Goal: Task Accomplishment & Management: Manage account settings

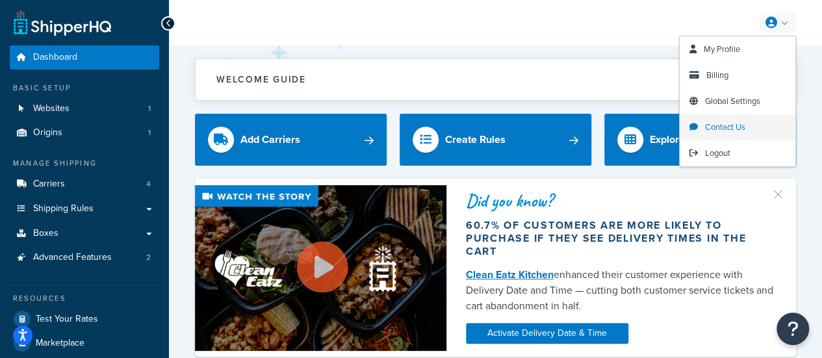
click at [724, 122] on span "Contact Us" at bounding box center [725, 127] width 40 height 12
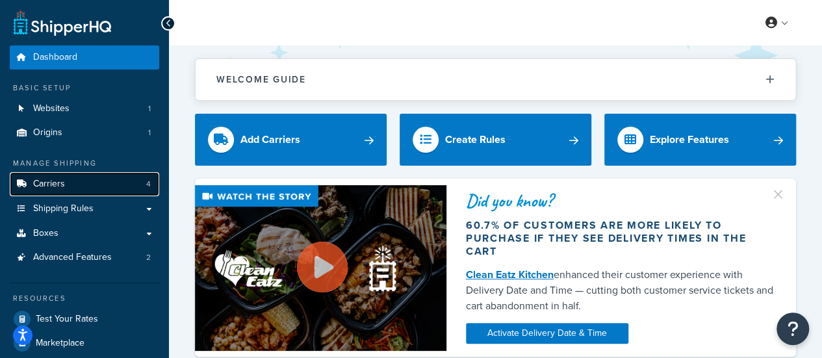
click at [64, 187] on span "Carriers" at bounding box center [49, 184] width 32 height 11
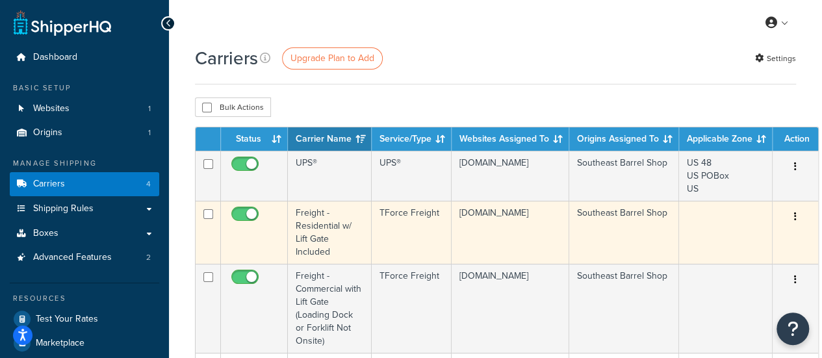
click at [790, 217] on button "button" at bounding box center [796, 217] width 18 height 21
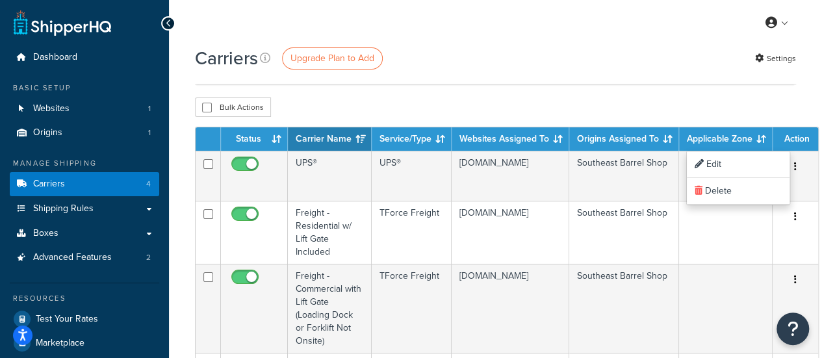
scroll to position [103, 0]
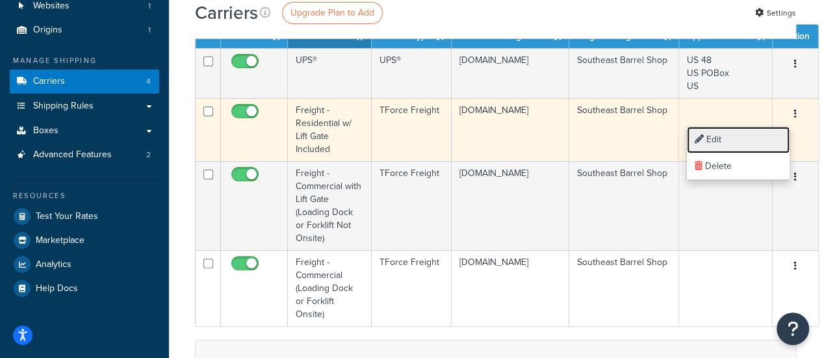
click at [709, 133] on link "Edit" at bounding box center [738, 140] width 103 height 27
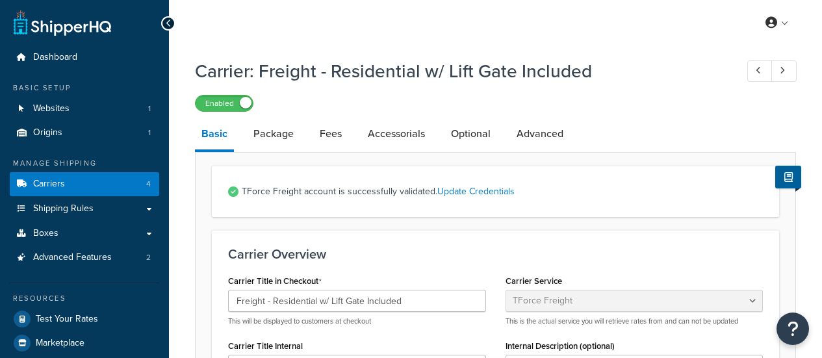
select select "tforceFreight"
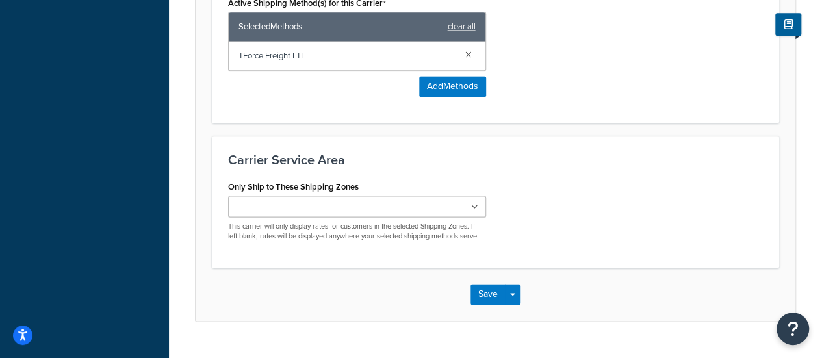
scroll to position [853, 0]
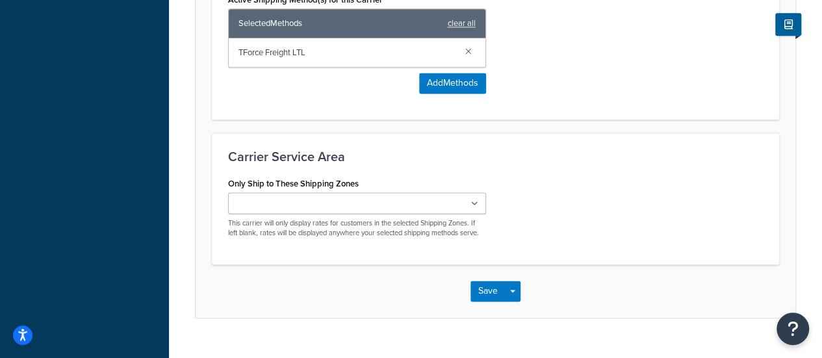
click at [376, 192] on ul at bounding box center [357, 202] width 258 height 21
click at [564, 176] on div "Only Ship to These Shipping Zones US 48 US US POBox Add New This carrier will o…" at bounding box center [495, 212] width 554 height 77
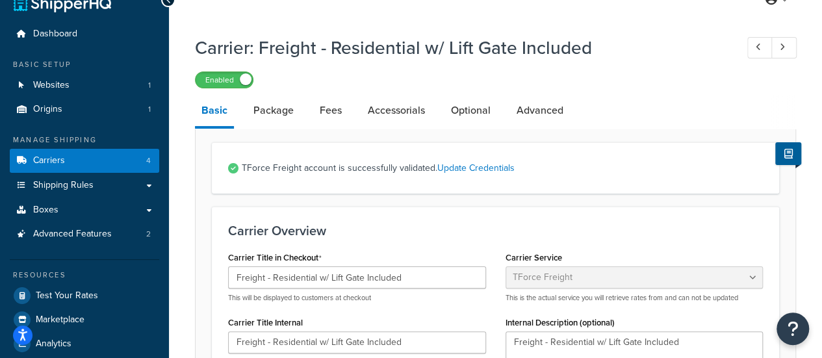
scroll to position [25, 0]
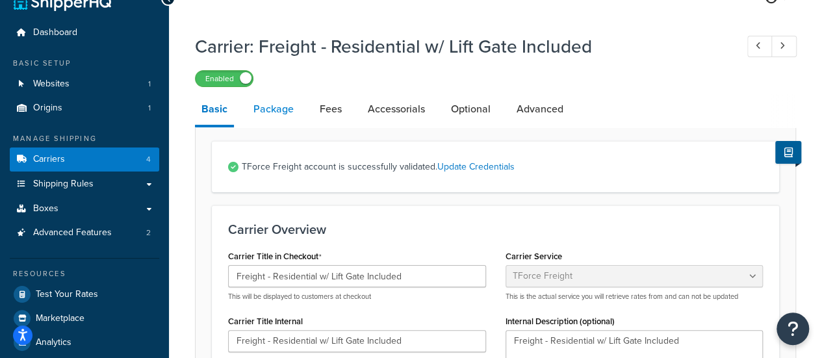
click at [285, 109] on link "Package" at bounding box center [273, 109] width 53 height 31
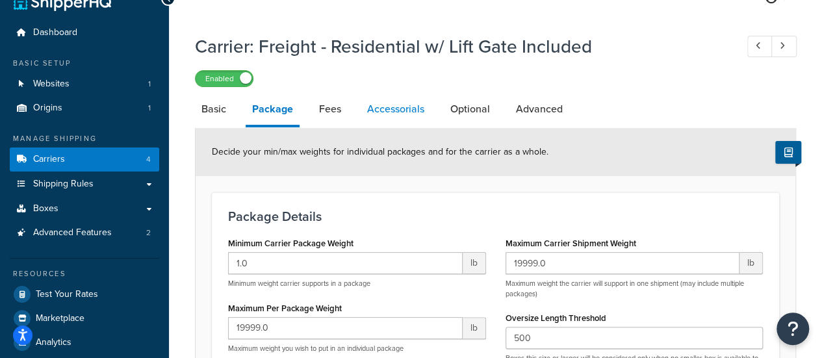
click at [385, 111] on link "Accessorials" at bounding box center [396, 109] width 70 height 31
select select "residential"
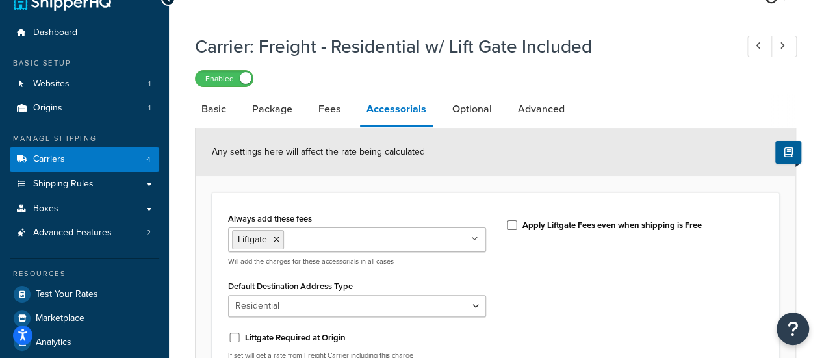
scroll to position [172, 0]
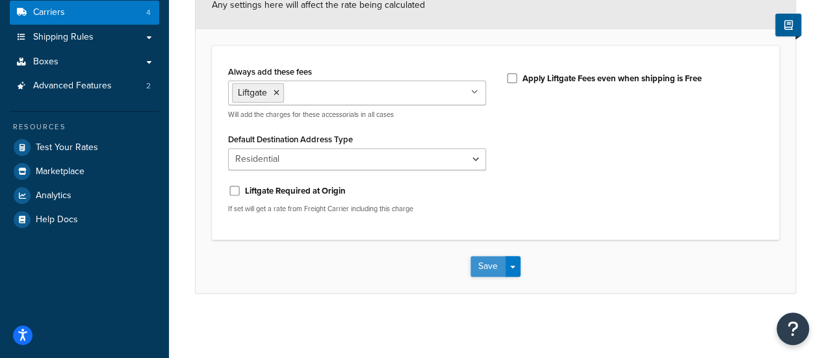
click at [478, 271] on button "Save" at bounding box center [488, 266] width 35 height 21
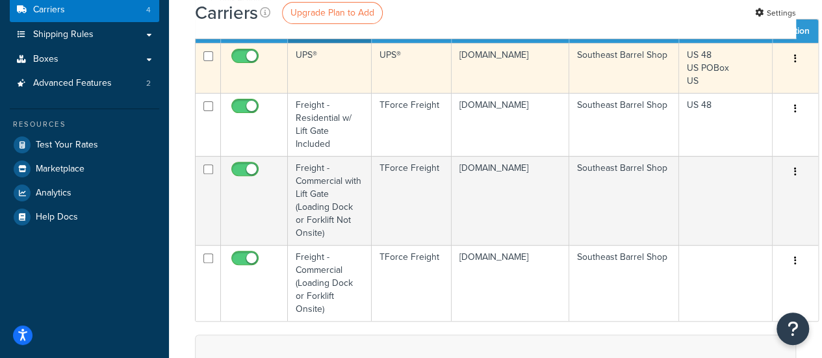
scroll to position [176, 0]
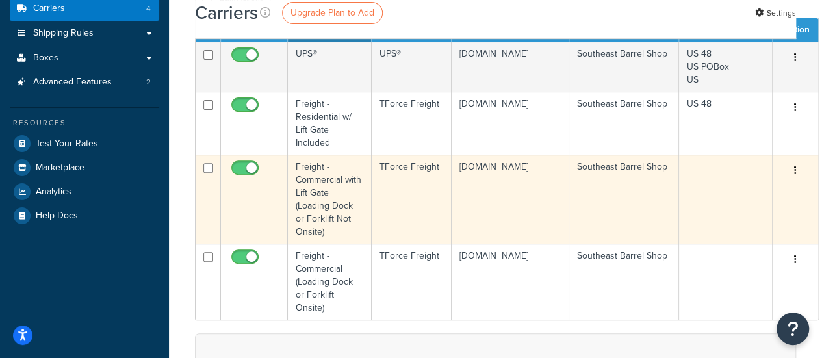
click at [793, 170] on button "button" at bounding box center [796, 171] width 18 height 21
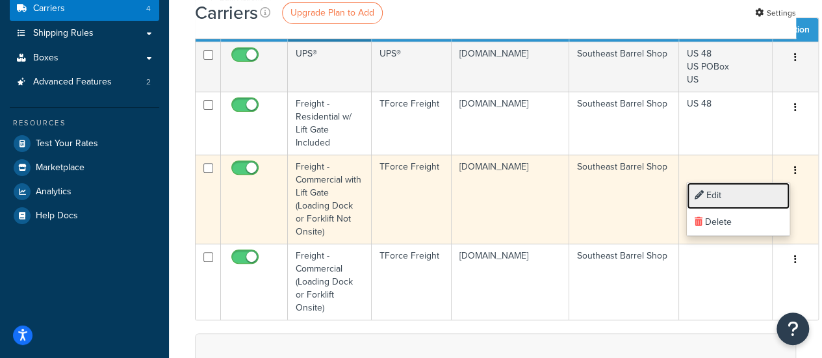
click at [757, 189] on link "Edit" at bounding box center [738, 196] width 103 height 27
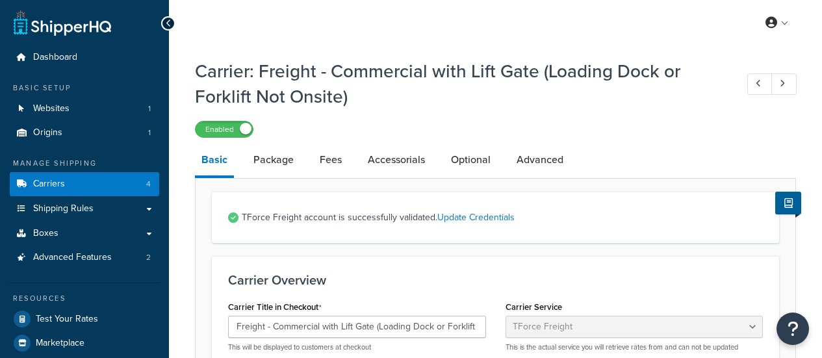
select select "tforceFreight"
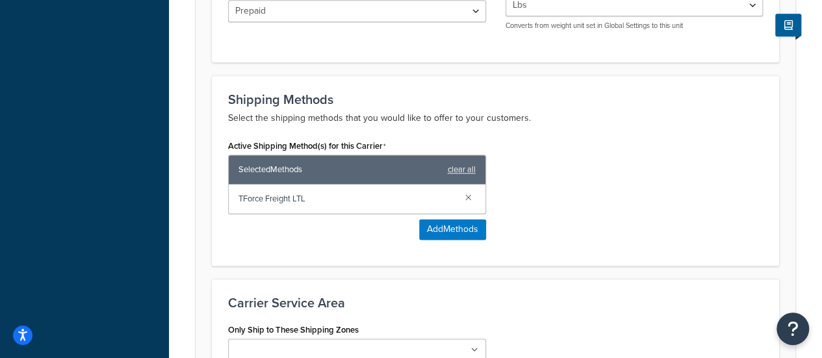
scroll to position [851, 0]
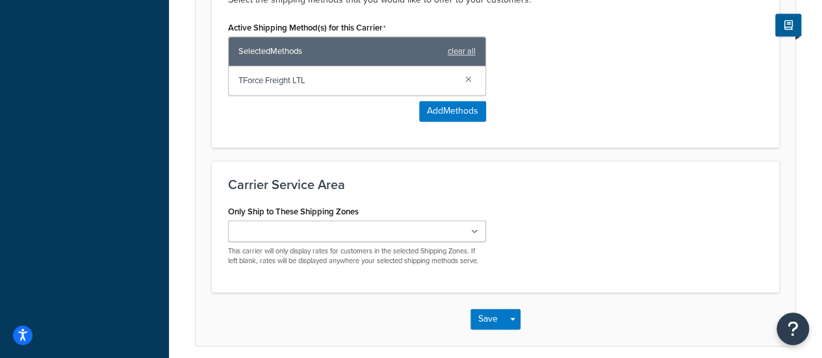
click at [354, 220] on ul at bounding box center [357, 230] width 258 height 21
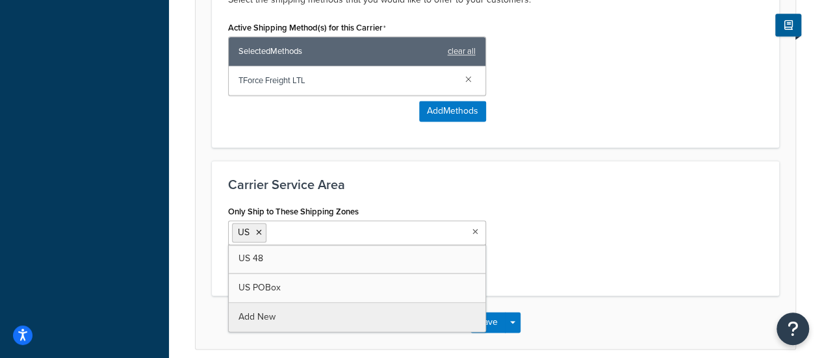
click at [568, 296] on div "Save Save Dropdown Save and Edit" at bounding box center [496, 322] width 600 height 53
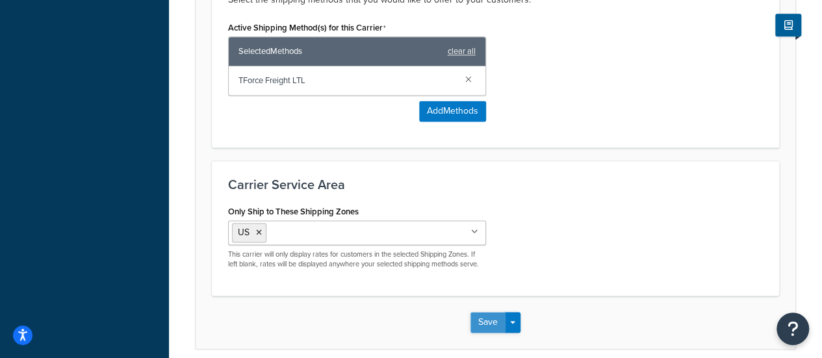
click at [474, 312] on button "Save" at bounding box center [488, 322] width 35 height 21
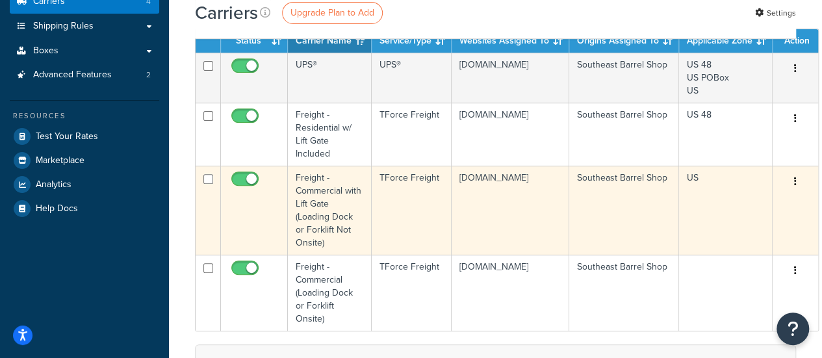
scroll to position [206, 0]
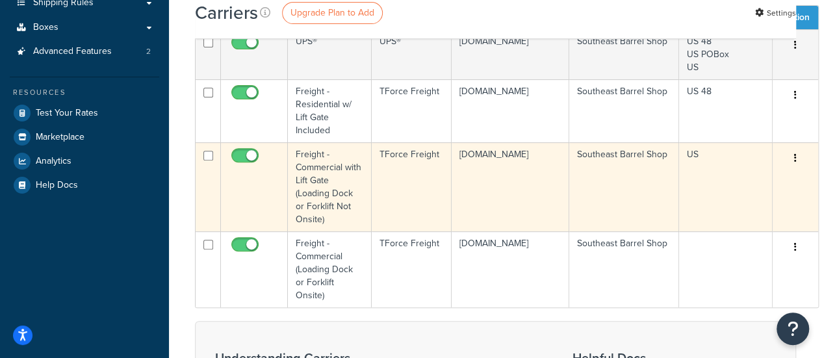
click at [797, 159] on button "button" at bounding box center [796, 158] width 18 height 21
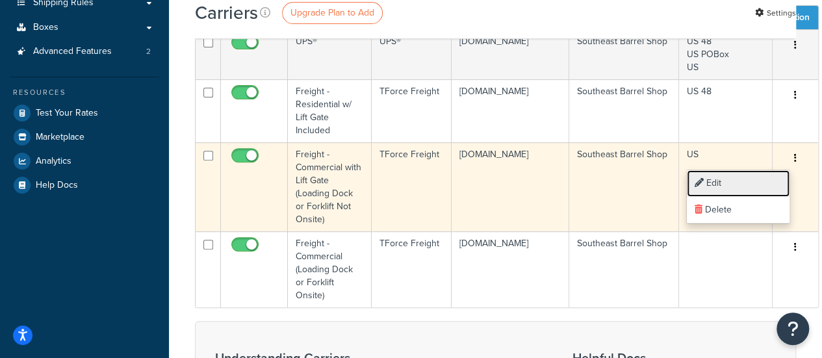
click at [771, 176] on link "Edit" at bounding box center [738, 183] width 103 height 27
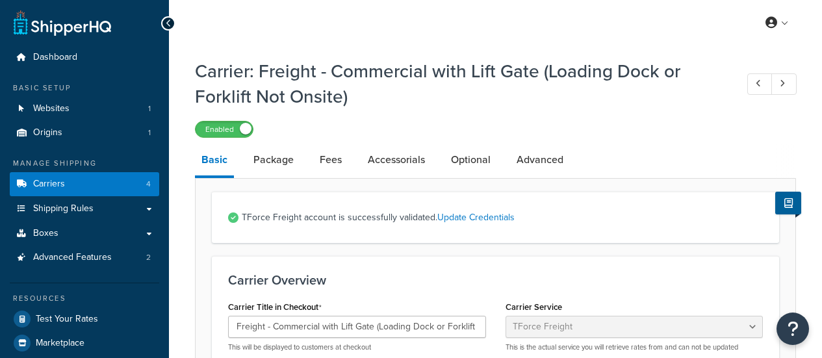
select select "tforceFreight"
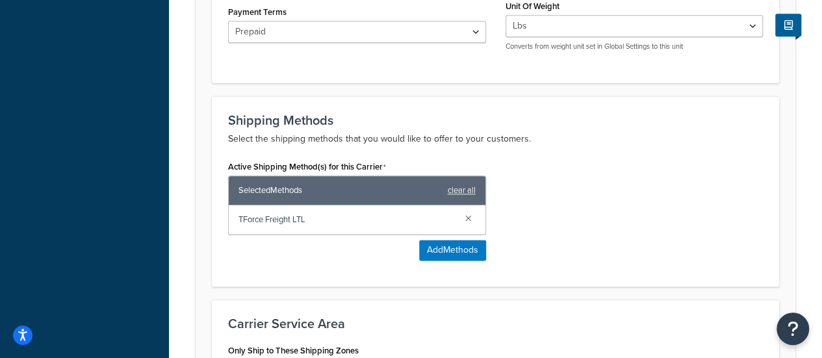
scroll to position [884, 0]
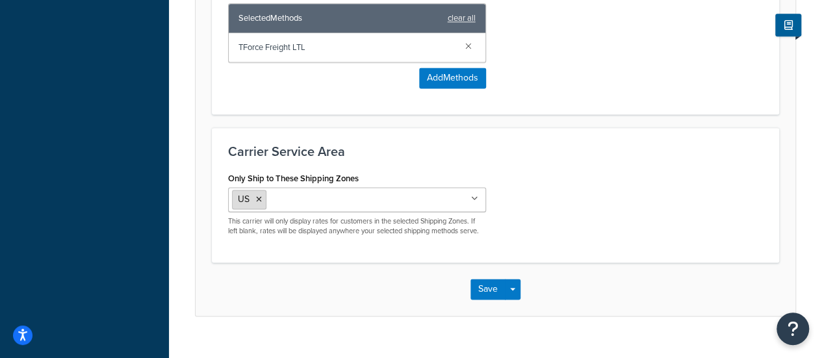
click at [259, 196] on icon at bounding box center [259, 200] width 6 height 8
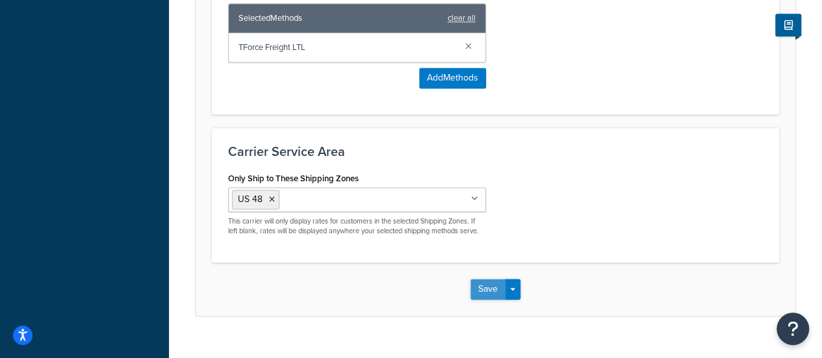
click at [486, 279] on button "Save" at bounding box center [488, 289] width 35 height 21
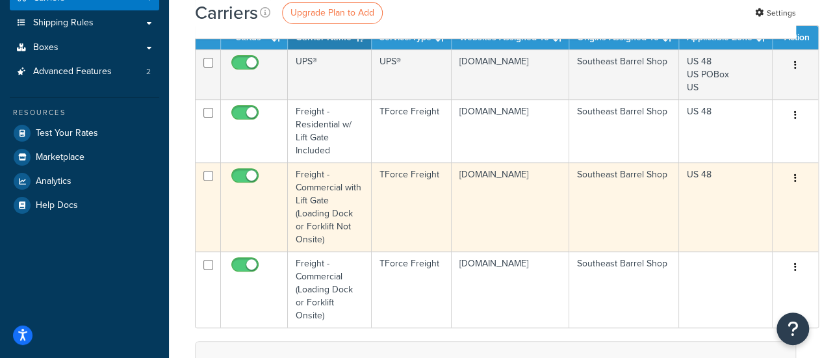
scroll to position [264, 0]
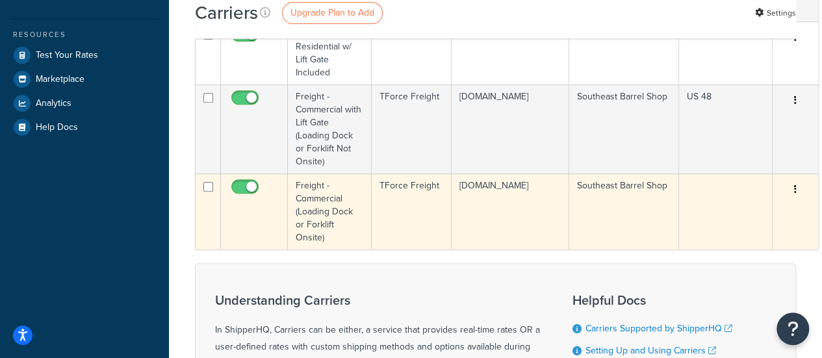
click at [787, 192] on button "button" at bounding box center [796, 189] width 18 height 21
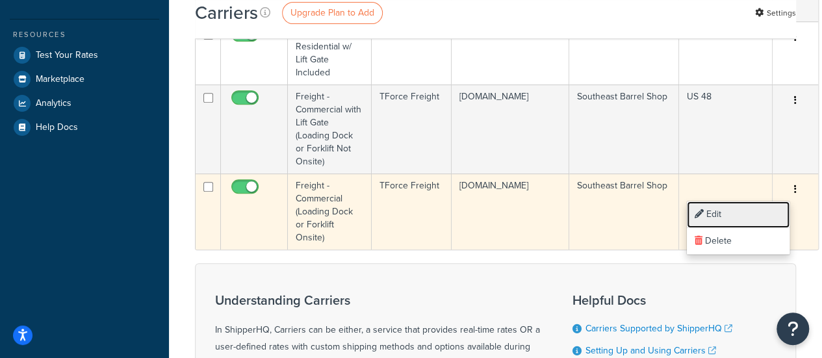
click at [745, 209] on link "Edit" at bounding box center [738, 215] width 103 height 27
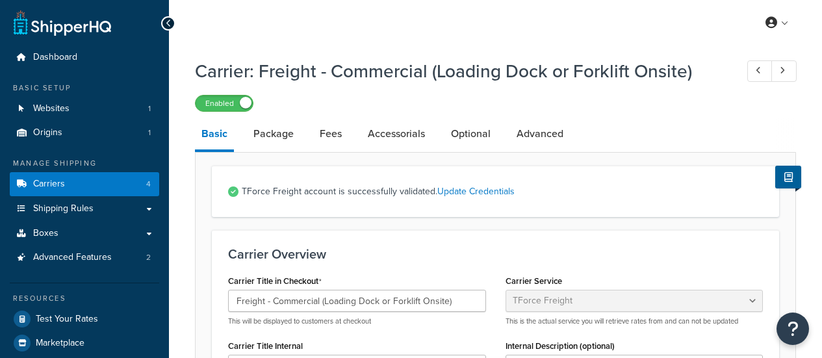
select select "tforceFreight"
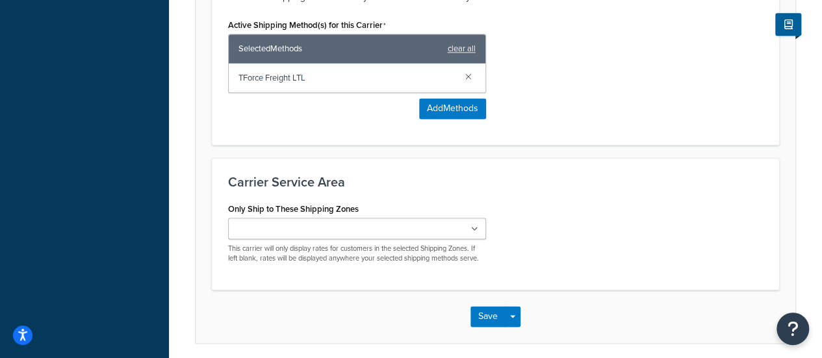
scroll to position [829, 0]
click at [333, 217] on ul at bounding box center [357, 227] width 258 height 21
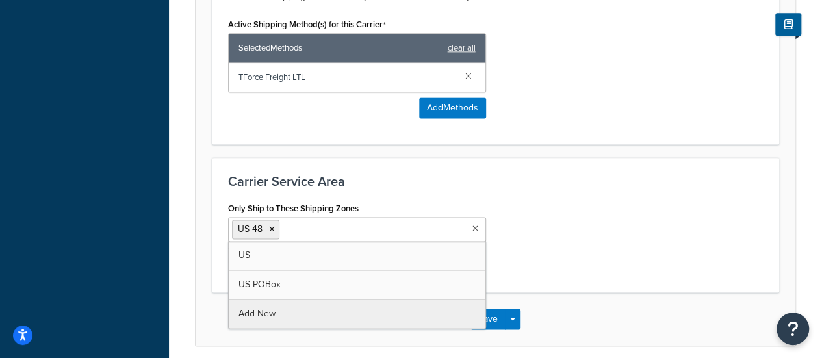
click at [552, 293] on div "Save Save Dropdown Save and Edit" at bounding box center [496, 319] width 600 height 53
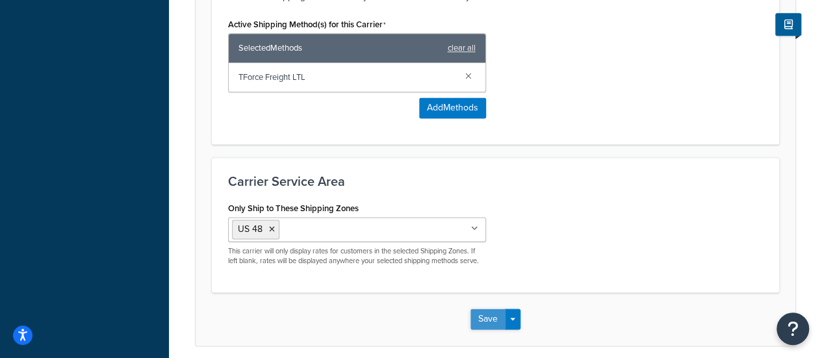
click at [486, 309] on button "Save" at bounding box center [488, 319] width 35 height 21
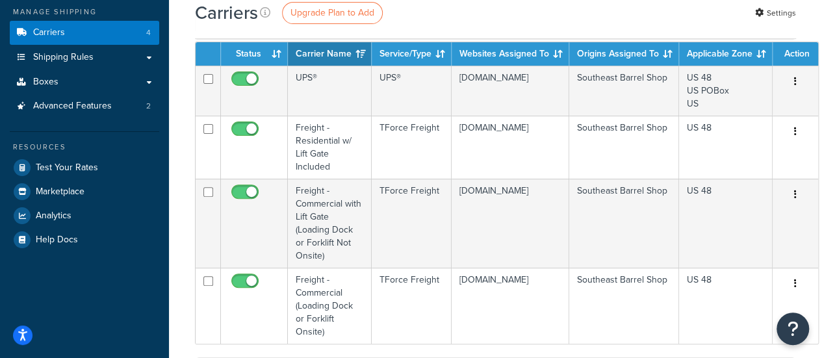
scroll to position [152, 0]
